Goal: Find specific page/section: Find specific page/section

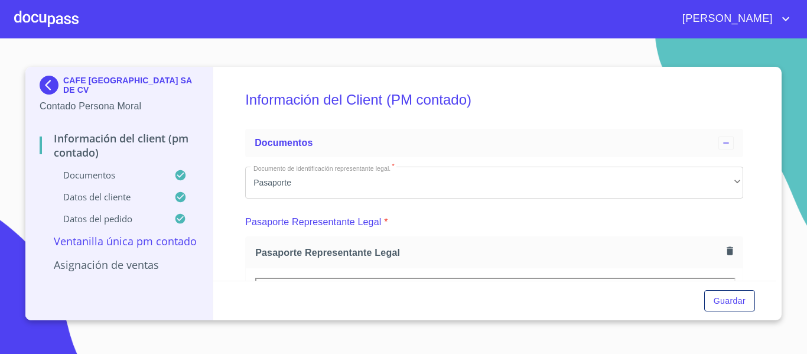
scroll to position [295, 0]
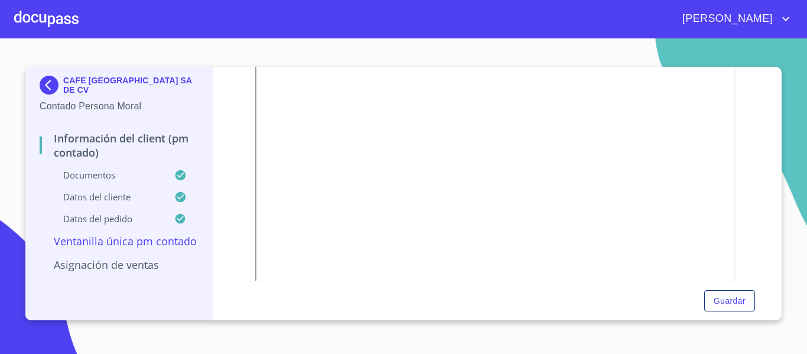
click at [48, 86] on img at bounding box center [52, 85] width 24 height 19
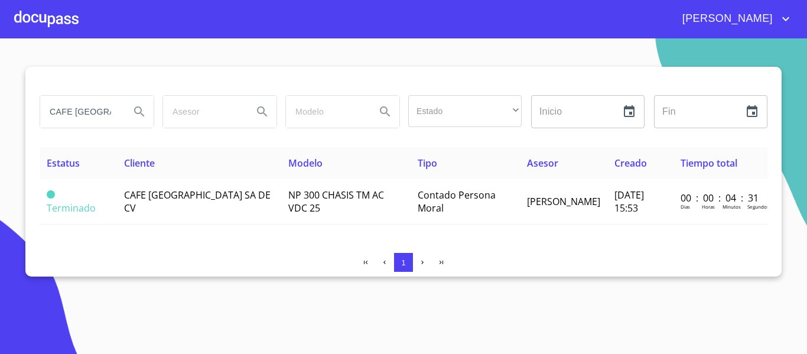
click at [94, 109] on input "CAFE [GEOGRAPHIC_DATA]" at bounding box center [80, 112] width 80 height 32
type input "C"
type input "[PERSON_NAME]"
click at [137, 113] on icon "Search" at bounding box center [139, 111] width 10 height 10
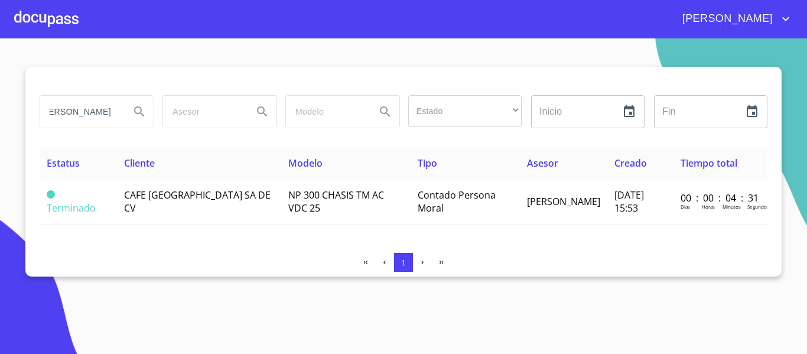
scroll to position [0, 0]
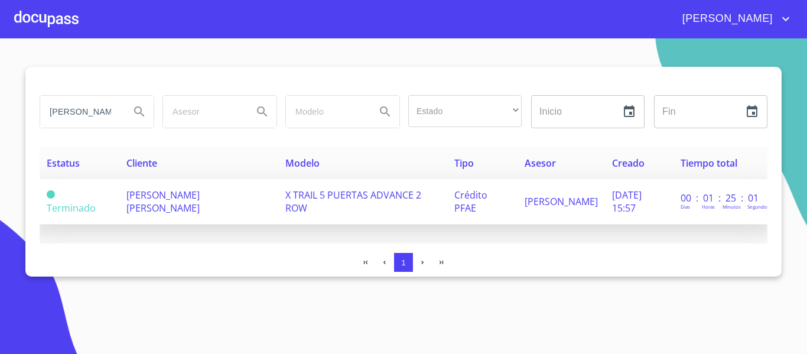
click at [187, 210] on td "[PERSON_NAME] [PERSON_NAME]" at bounding box center [198, 201] width 159 height 45
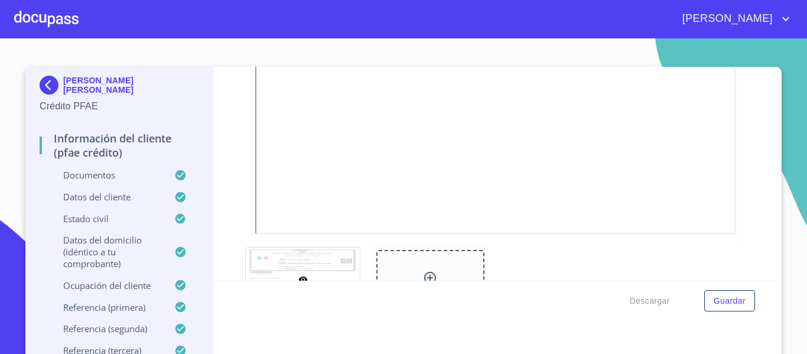
scroll to position [2915, 0]
